Goal: Find specific page/section: Find specific page/section

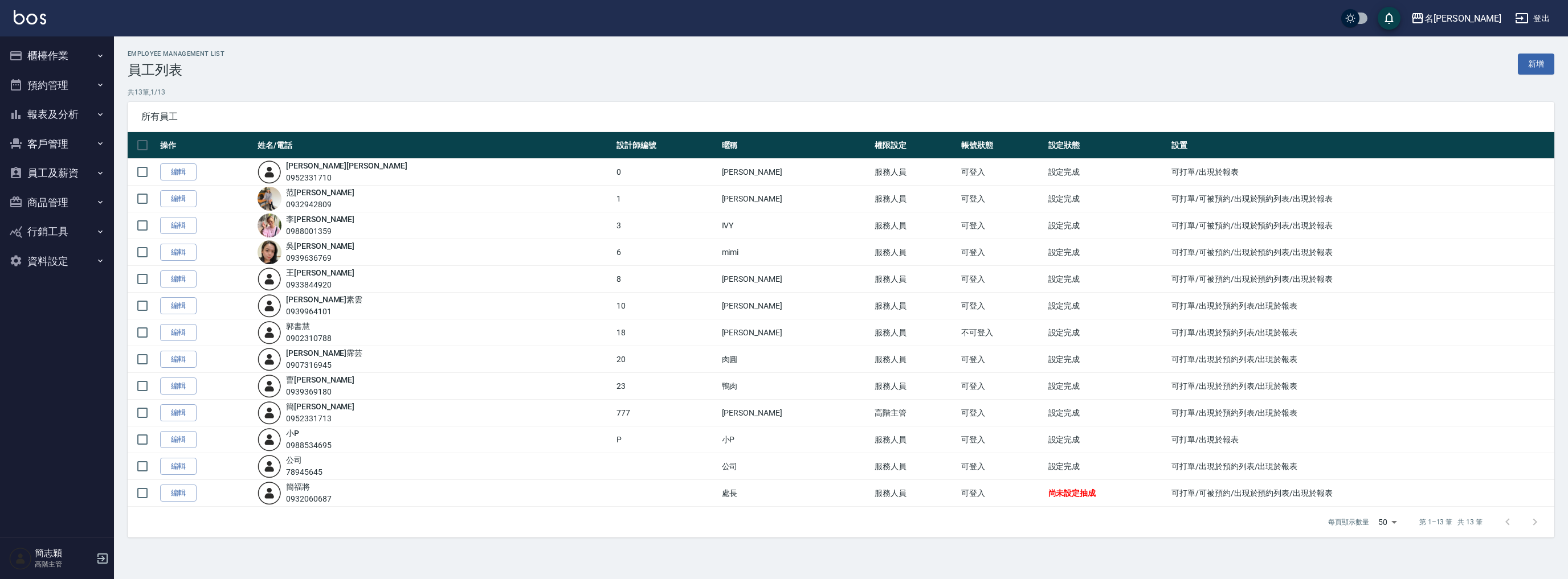
drag, startPoint x: 69, startPoint y: 111, endPoint x: 63, endPoint y: 117, distance: 8.5
click at [69, 111] on button "報表及分析" at bounding box center [57, 114] width 105 height 30
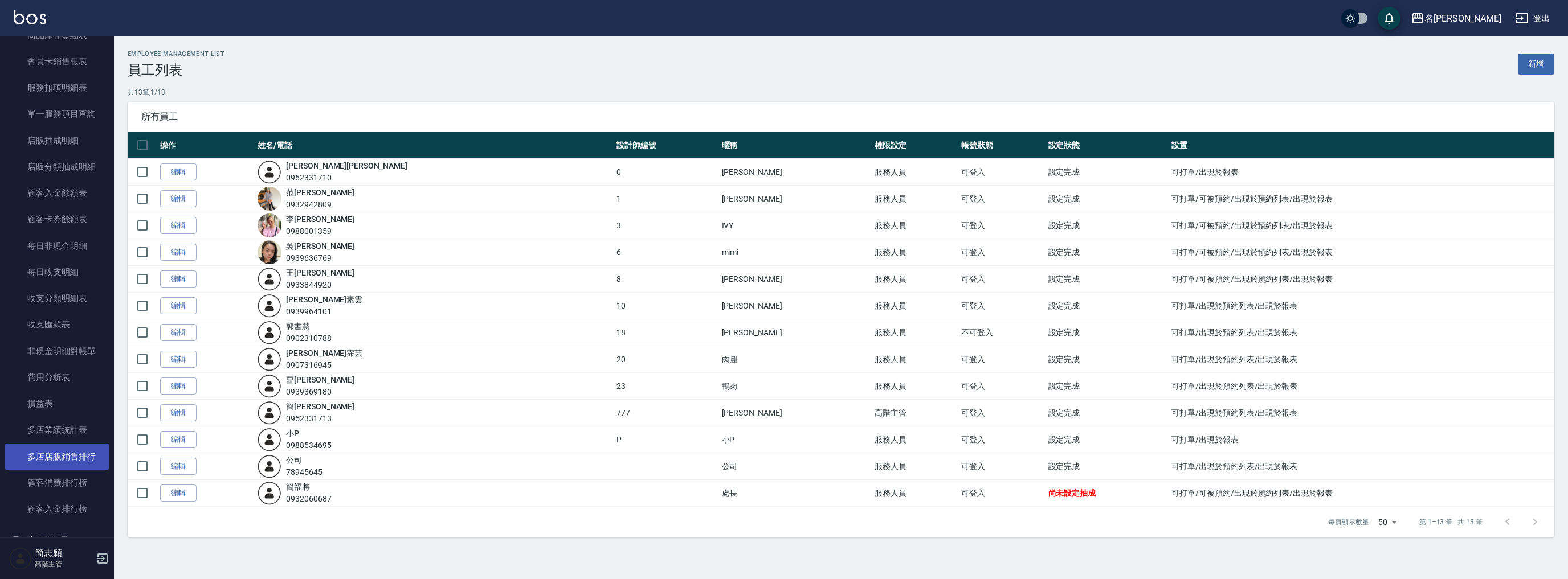
scroll to position [893, 0]
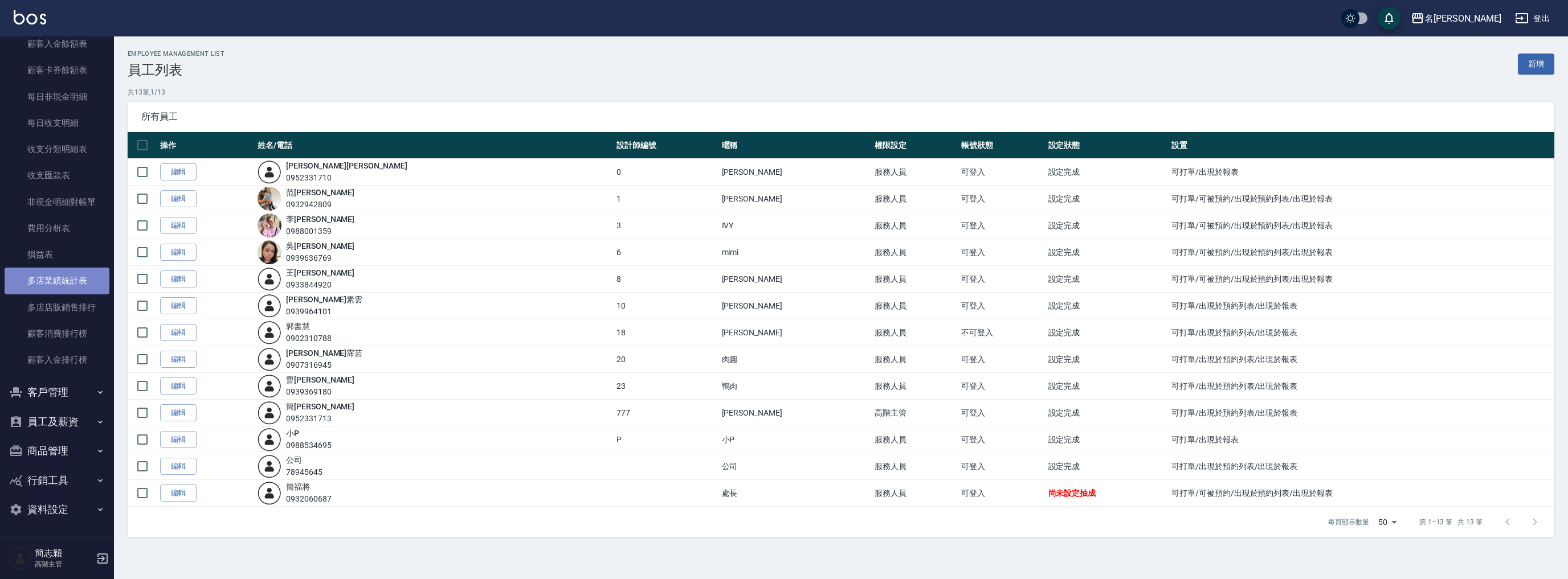
click at [57, 271] on link "多店業績統計表" at bounding box center [57, 281] width 105 height 26
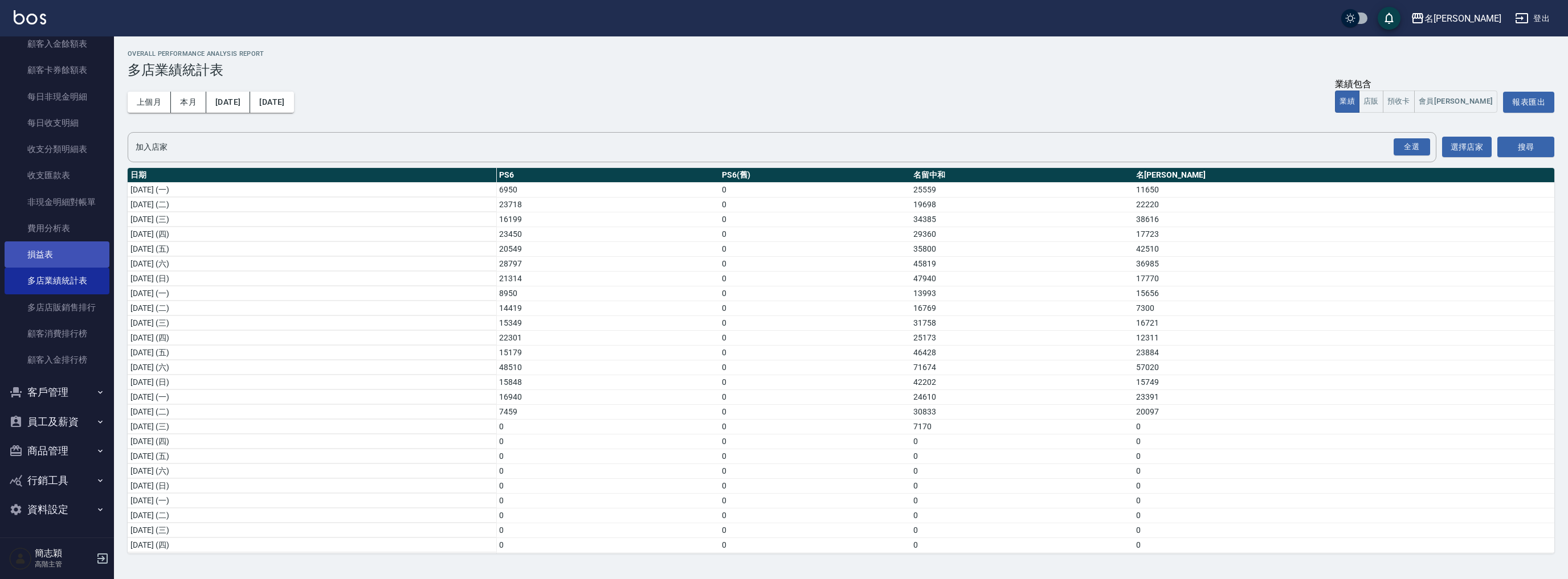
click at [56, 262] on link "損益表" at bounding box center [57, 254] width 105 height 26
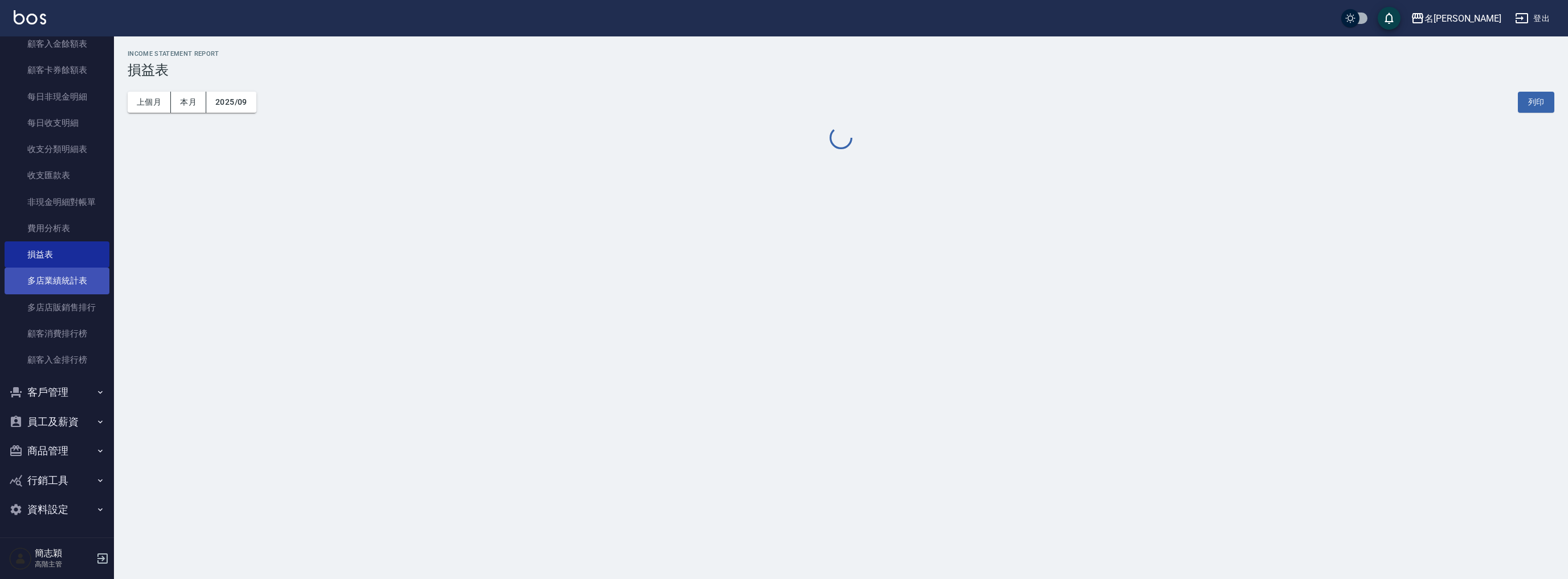
click at [53, 276] on link "多店業績統計表" at bounding box center [57, 281] width 105 height 26
